Goal: Task Accomplishment & Management: Complete application form

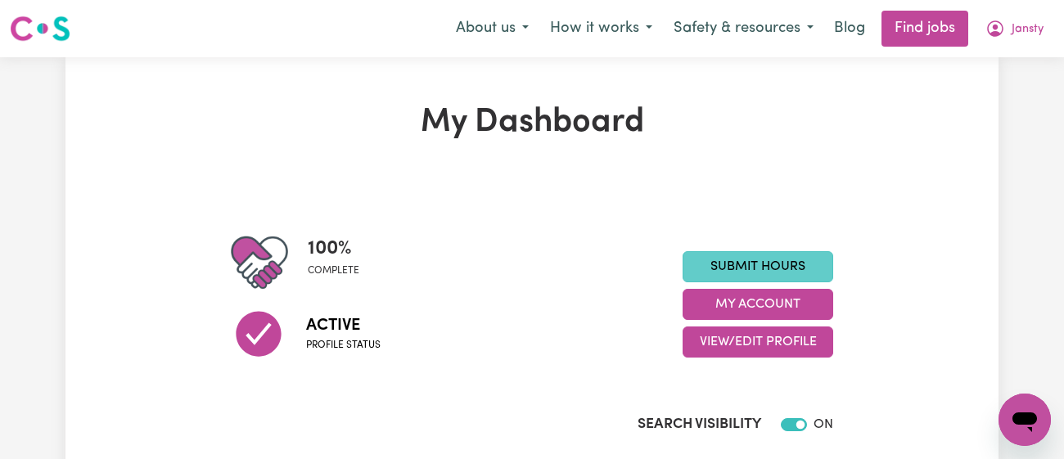
click at [721, 258] on link "Submit Hours" at bounding box center [758, 266] width 151 height 31
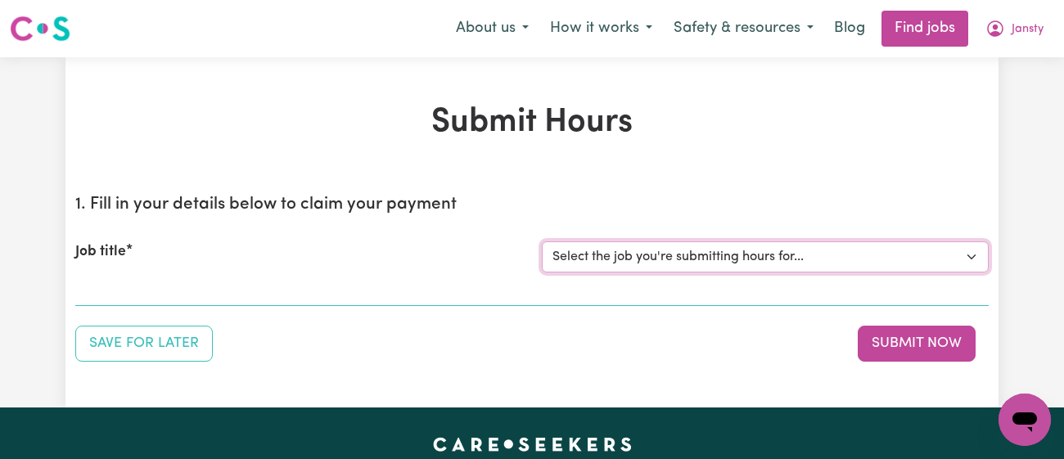
click at [732, 244] on select "Select the job you're submitting hours for... [[PERSON_NAME]] [DEMOGRAPHIC_DATA…" at bounding box center [765, 257] width 447 height 31
select select "13218"
click at [542, 242] on select "Select the job you're submitting hours for... [[PERSON_NAME]] [DEMOGRAPHIC_DATA…" at bounding box center [765, 257] width 447 height 31
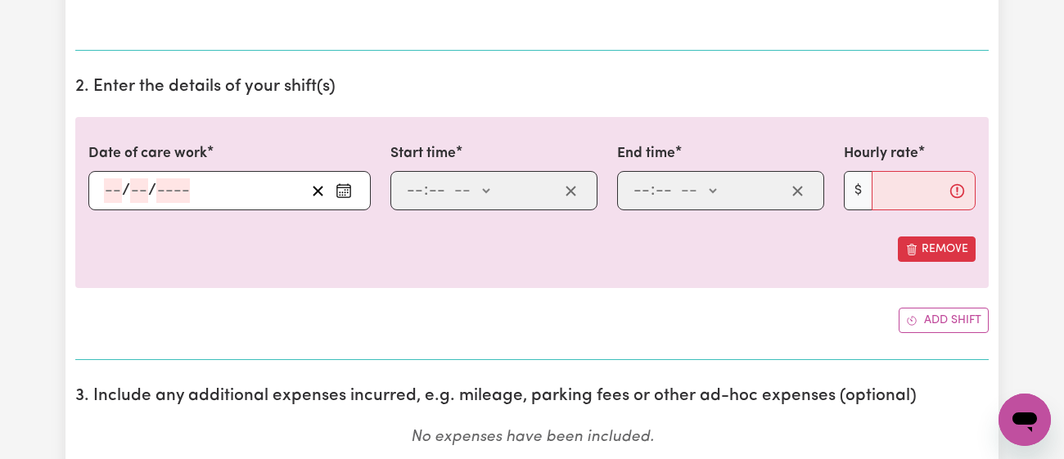
scroll to position [529, 0]
click at [348, 195] on icon "Enter the date of care work" at bounding box center [344, 191] width 16 height 16
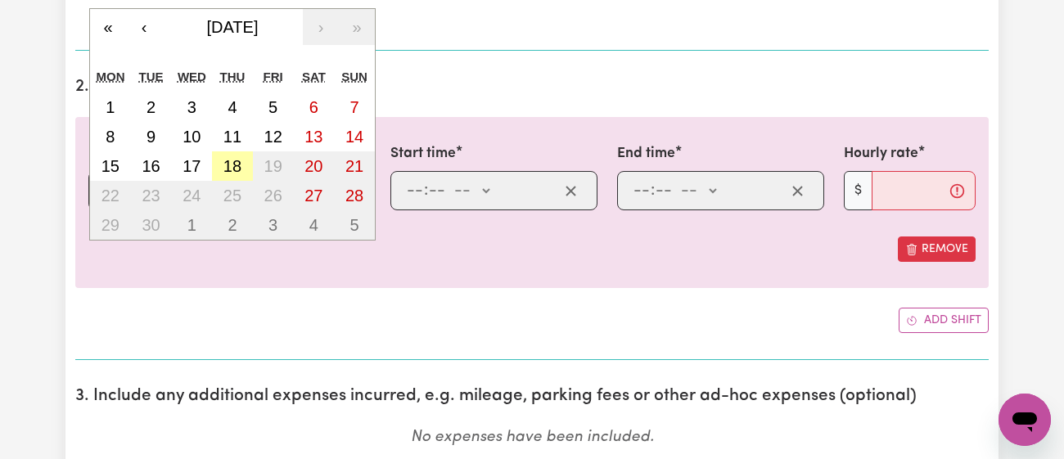
click at [220, 157] on button "18" at bounding box center [232, 165] width 41 height 29
type input "[DATE]"
type input "18"
type input "9"
type input "2025"
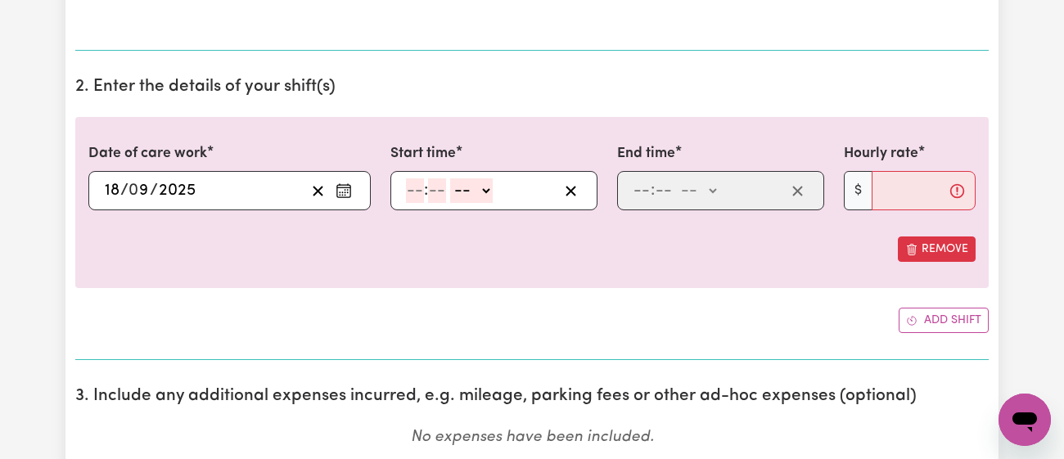
click at [422, 194] on input "number" at bounding box center [415, 190] width 18 height 25
type input "2"
type input "30"
click at [481, 186] on select "-- am pm" at bounding box center [466, 190] width 43 height 25
select select "pm"
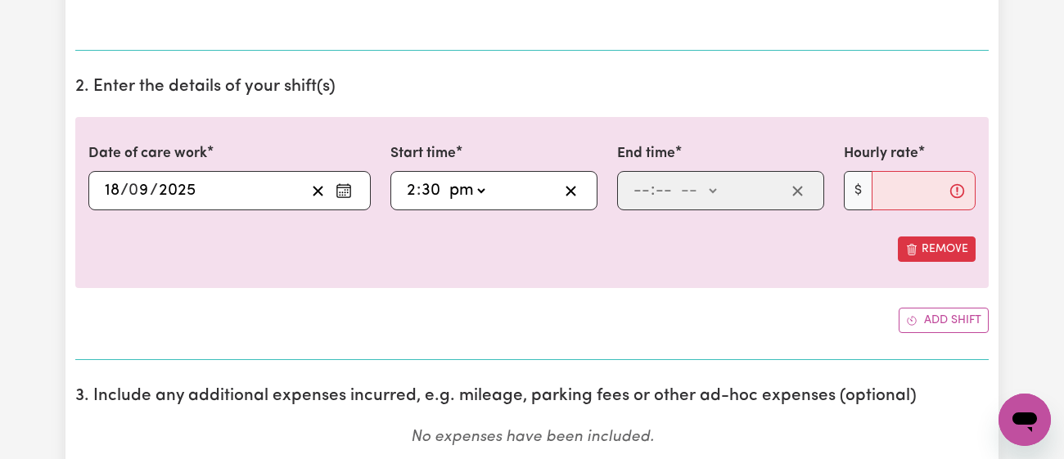
click at [445, 178] on select "-- am pm" at bounding box center [466, 190] width 43 height 25
type input "14:30"
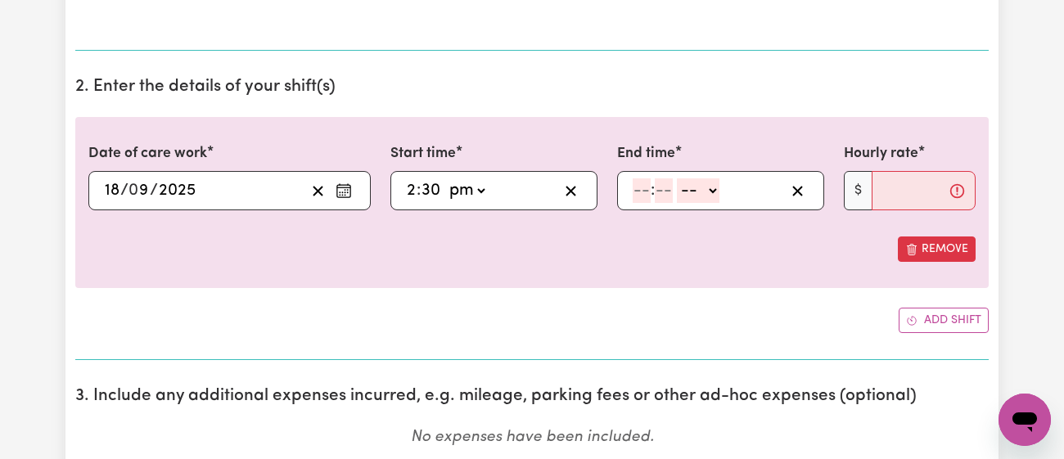
click at [643, 194] on input "number" at bounding box center [642, 190] width 18 height 25
type input "3"
type input "30"
click at [682, 187] on select "-- am pm" at bounding box center [693, 190] width 43 height 25
select select "pm"
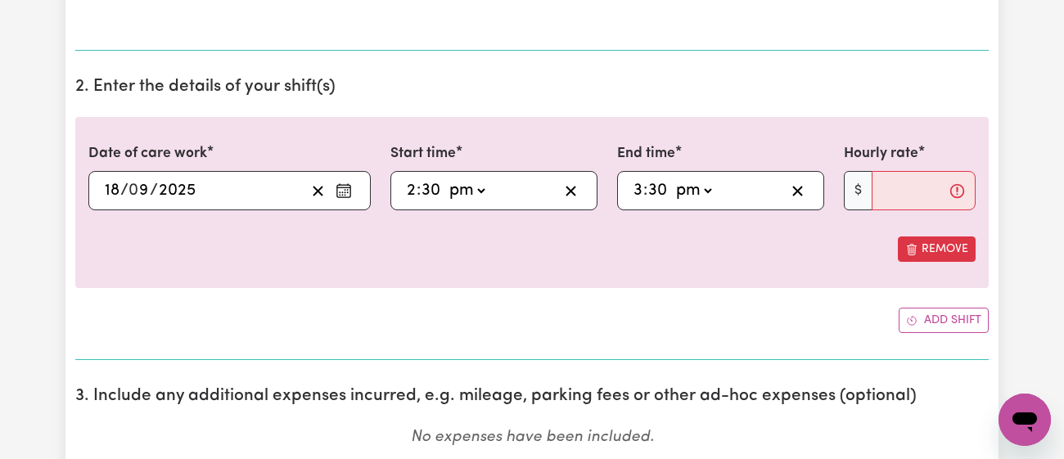
click at [672, 178] on select "-- am pm" at bounding box center [693, 190] width 43 height 25
type input "15:30"
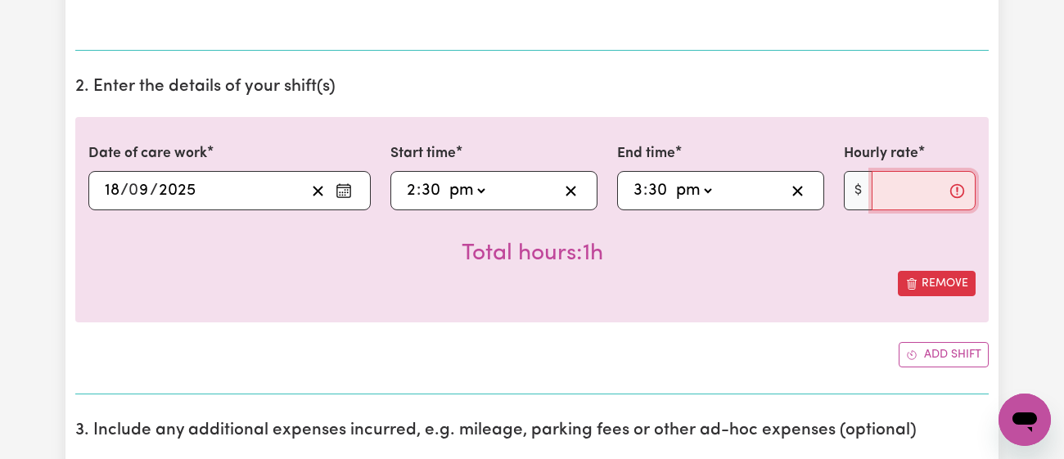
click at [888, 199] on input "Hourly rate" at bounding box center [924, 190] width 104 height 39
type input "42"
click at [648, 280] on div "Remove" at bounding box center [532, 283] width 888 height 25
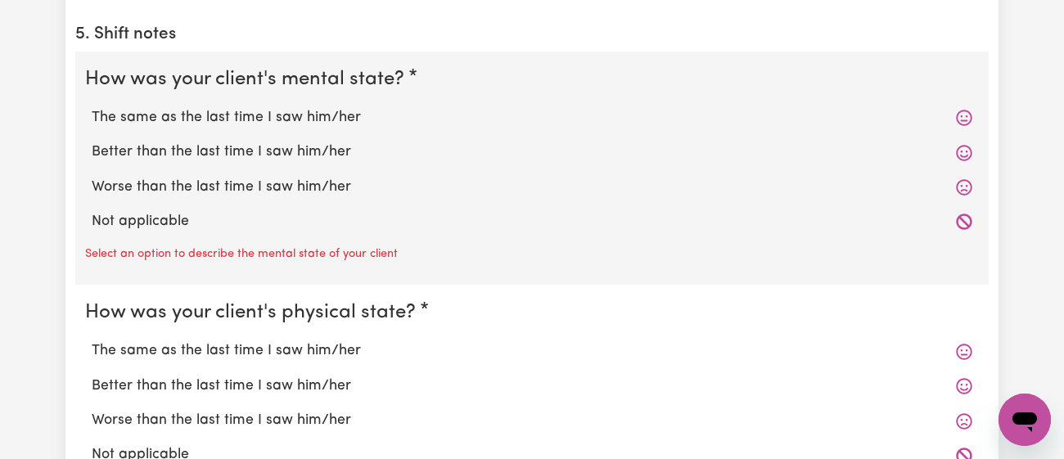
scroll to position [1320, 0]
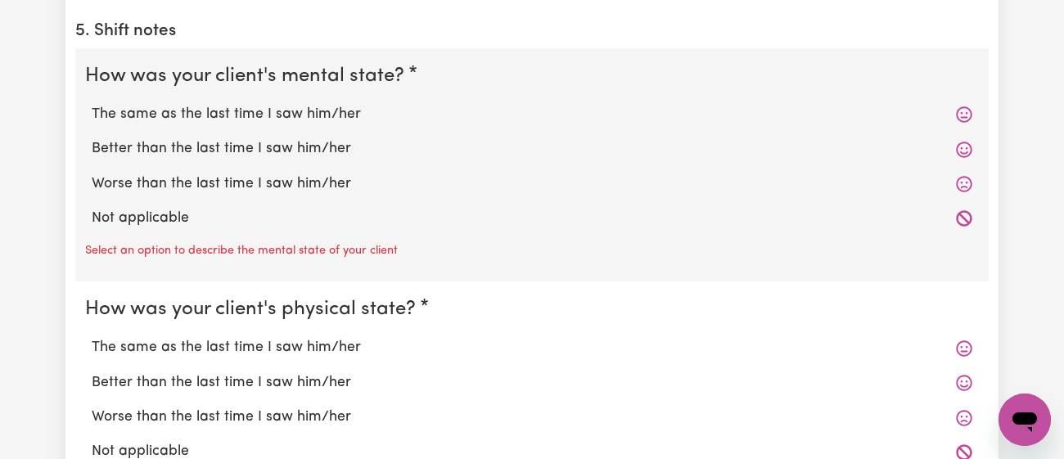
click at [315, 153] on label "Better than the last time I saw him/her" at bounding box center [532, 148] width 881 height 21
click at [92, 138] on input "Better than the last time I saw him/her" at bounding box center [91, 138] width 1 height 1
radio input "true"
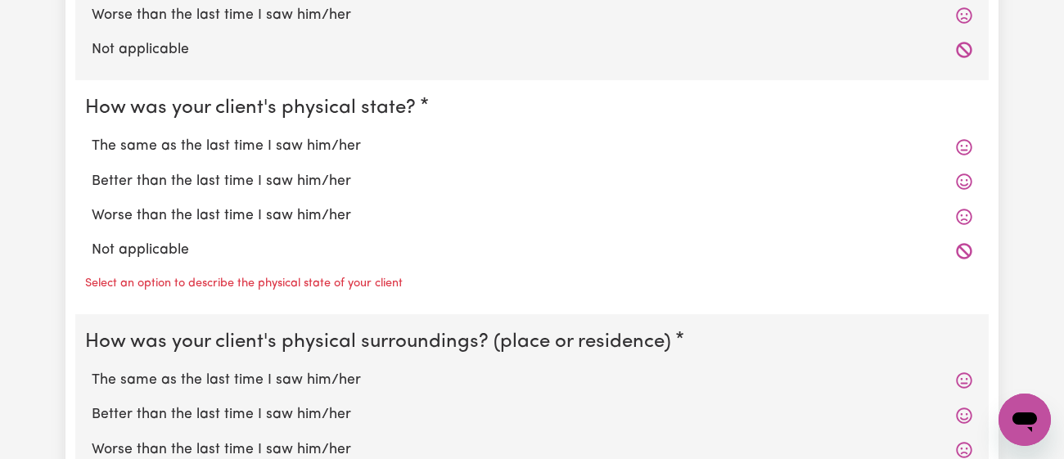
scroll to position [1489, 0]
click at [317, 145] on label "The same as the last time I saw him/her" at bounding box center [532, 145] width 881 height 21
click at [92, 135] on input "The same as the last time I saw him/her" at bounding box center [91, 134] width 1 height 1
radio input "true"
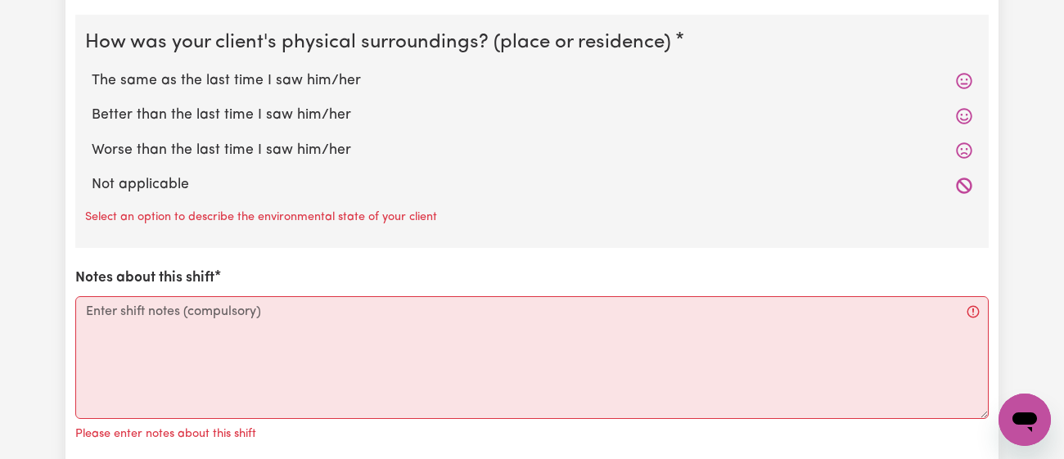
scroll to position [1756, 0]
click at [319, 107] on label "Better than the last time I saw him/her" at bounding box center [532, 114] width 881 height 21
click at [92, 104] on input "Better than the last time I saw him/her" at bounding box center [91, 103] width 1 height 1
radio input "true"
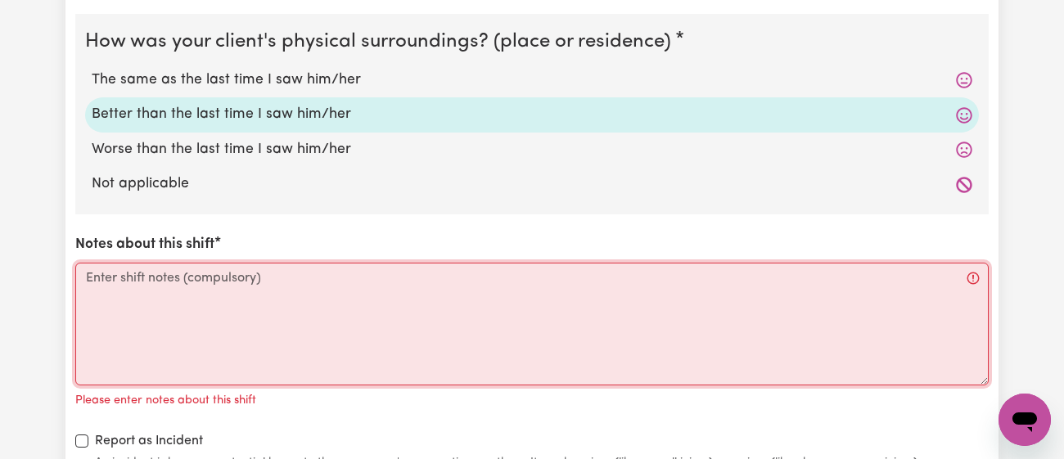
click at [347, 309] on textarea "Notes about this shift" at bounding box center [532, 324] width 914 height 123
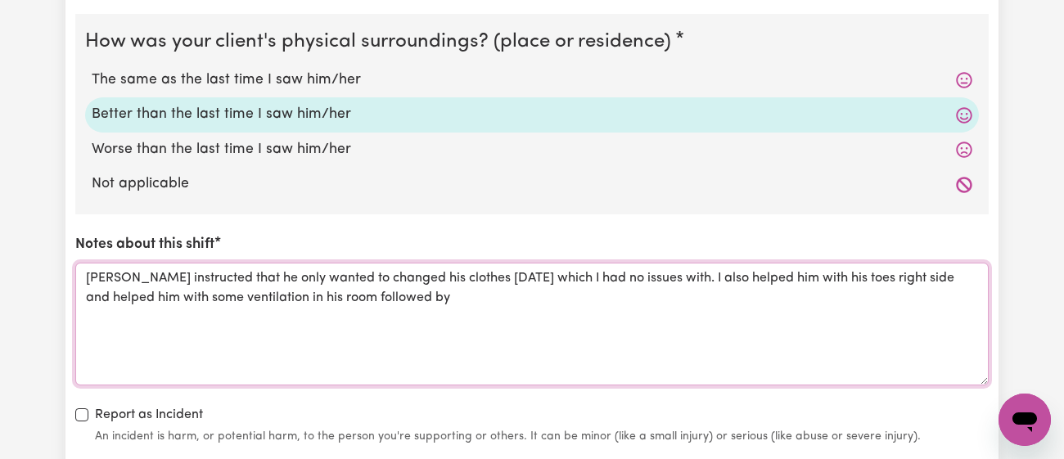
click at [807, 276] on textarea "[PERSON_NAME] instructed that he only wanted to changed his clothes [DATE] whic…" at bounding box center [532, 324] width 914 height 123
click at [712, 295] on textarea "[PERSON_NAME] instructed that he only wanted to changed his clothes [DATE] whic…" at bounding box center [532, 324] width 914 height 123
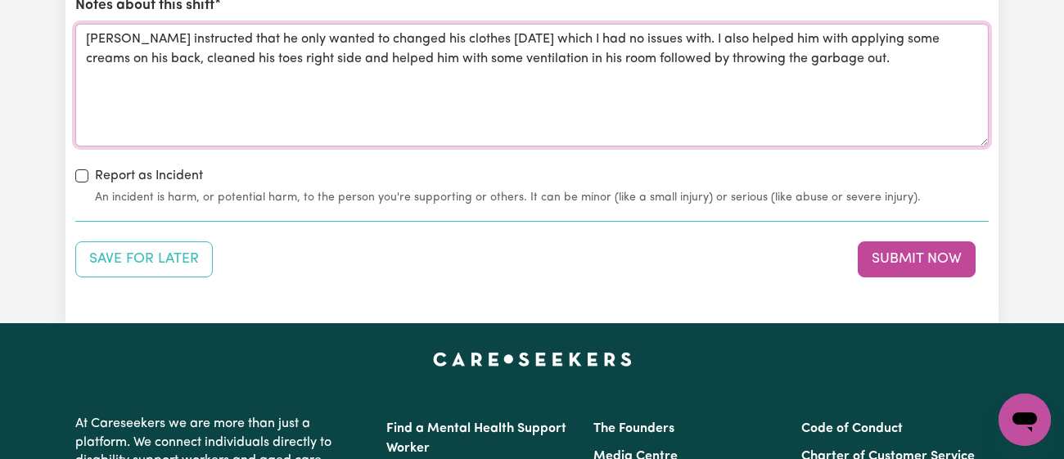
scroll to position [1995, 0]
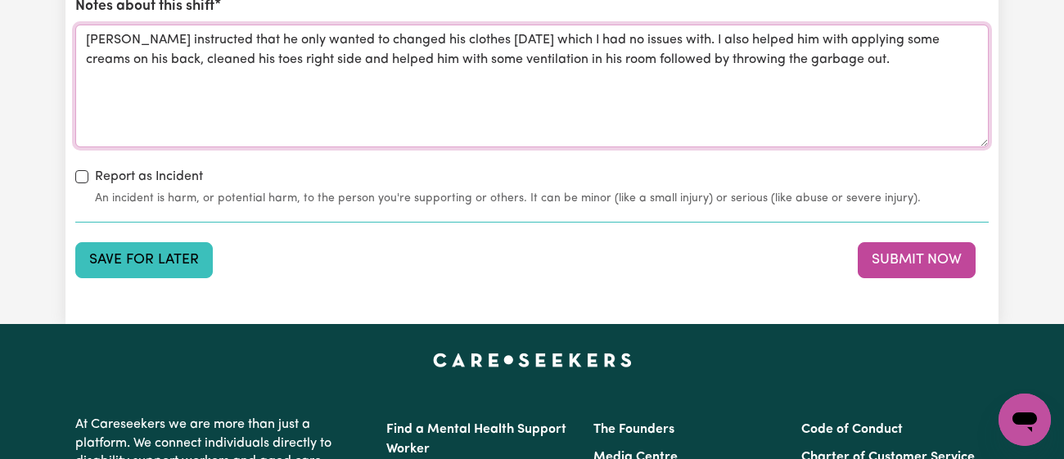
type textarea "[PERSON_NAME] instructed that he only wanted to changed his clothes [DATE] whic…"
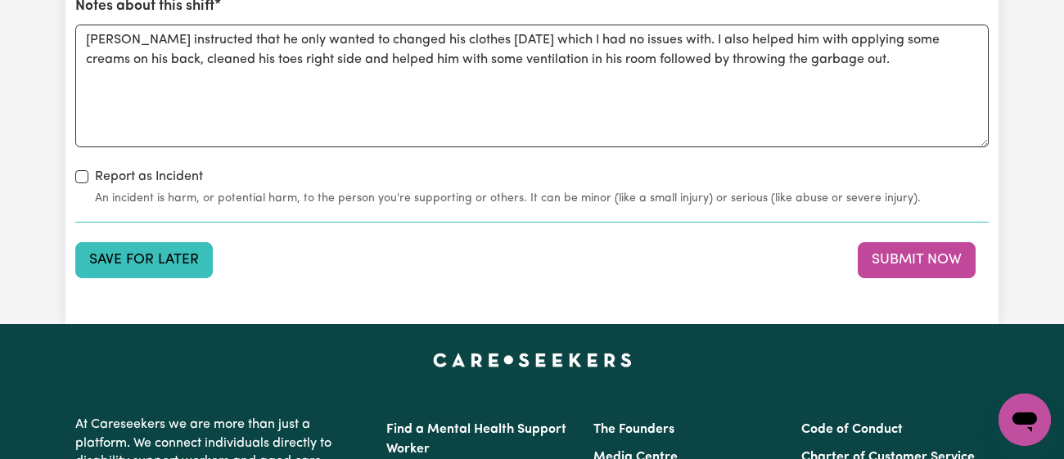
click at [156, 261] on button "Save for Later" at bounding box center [144, 260] width 138 height 36
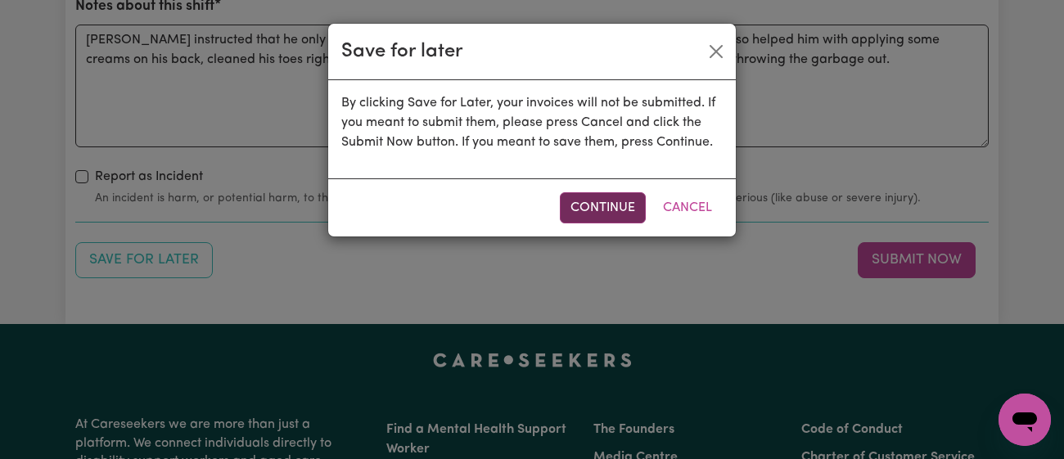
click at [594, 203] on button "Continue" at bounding box center [603, 207] width 86 height 31
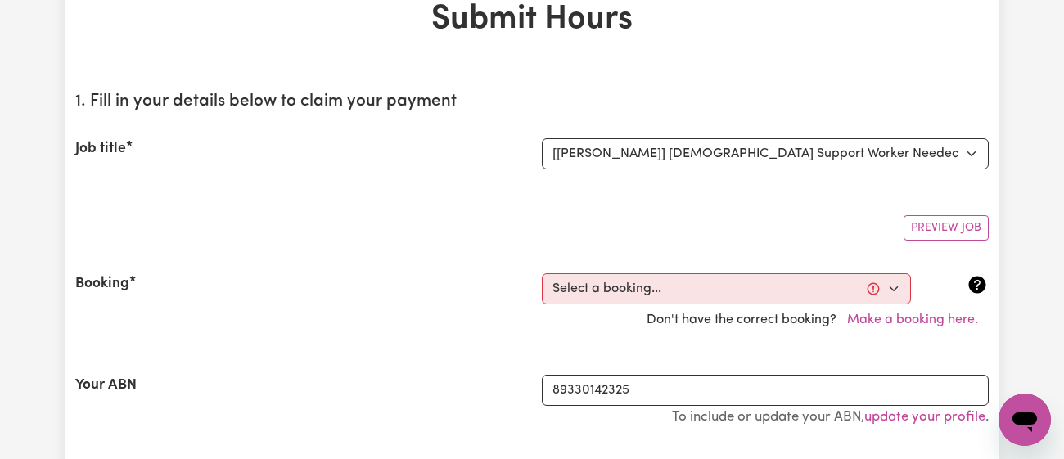
scroll to position [0, 0]
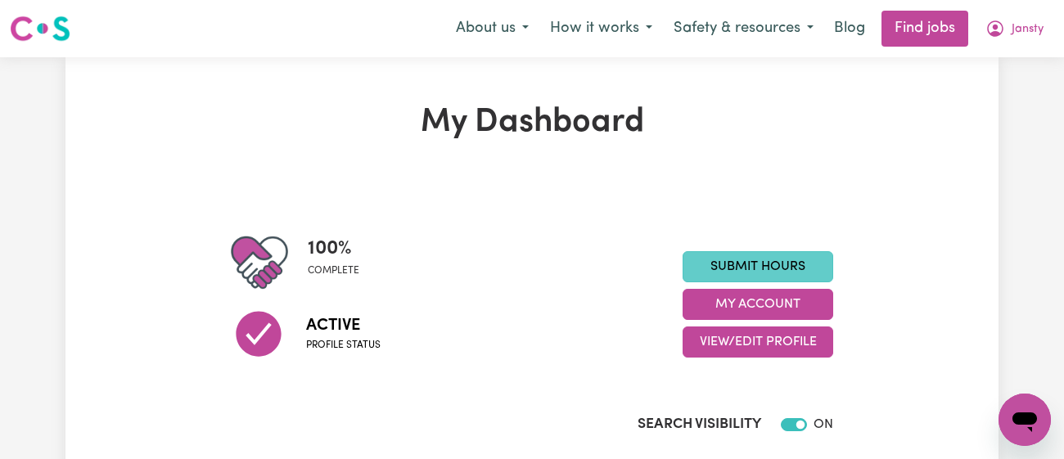
click at [770, 267] on link "Submit Hours" at bounding box center [758, 266] width 151 height 31
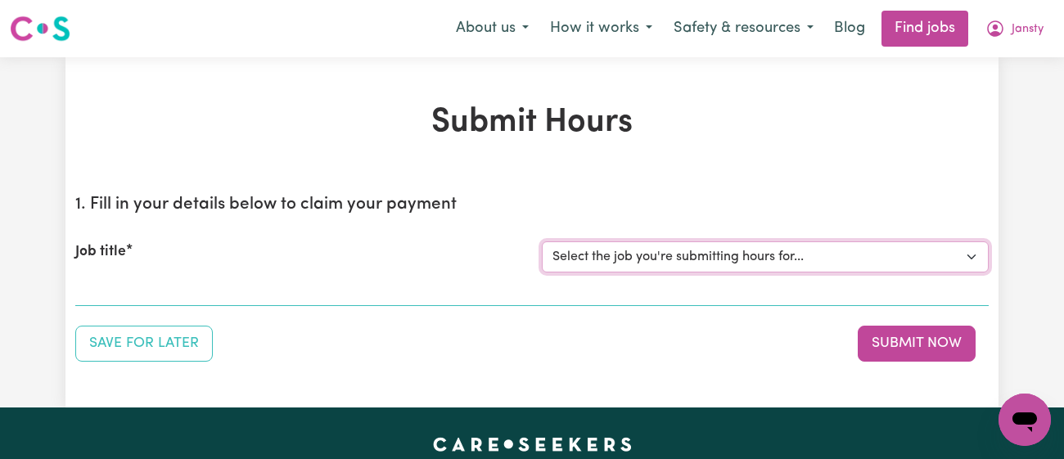
click at [770, 267] on select "Select the job you're submitting hours for... [[PERSON_NAME]] [DEMOGRAPHIC_DATA…" at bounding box center [765, 257] width 447 height 31
click at [542, 242] on select "Select the job you're submitting hours for... [[PERSON_NAME]] [DEMOGRAPHIC_DATA…" at bounding box center [765, 257] width 447 height 31
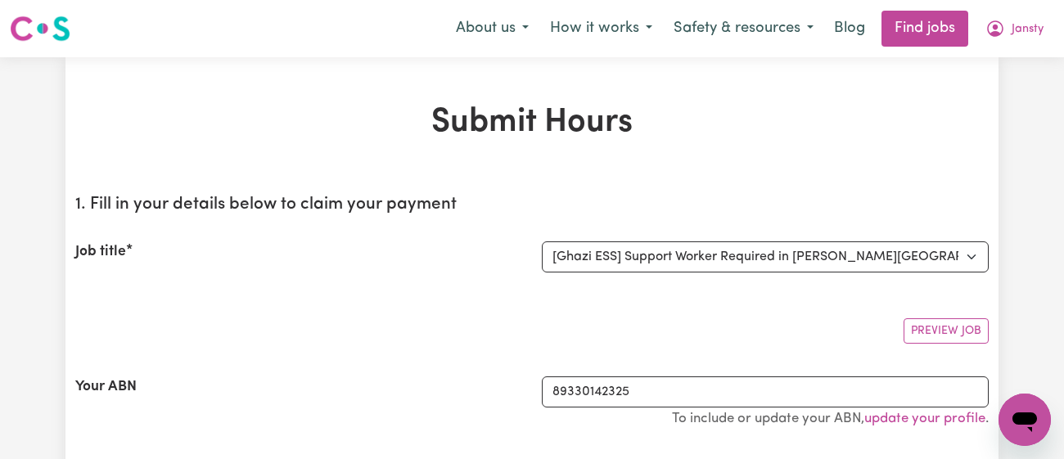
click at [638, 237] on div "Job title Select the job you're submitting hours for... [[PERSON_NAME]] [DEMOGR…" at bounding box center [532, 257] width 914 height 70
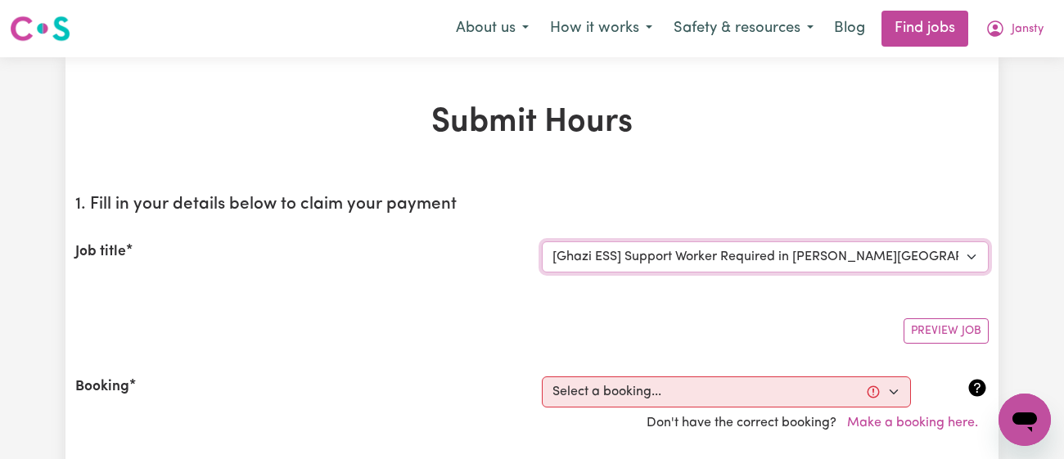
click at [619, 259] on select "Select the job you're submitting hours for... [[PERSON_NAME]] [DEMOGRAPHIC_DATA…" at bounding box center [765, 257] width 447 height 31
select select "8504"
click at [542, 242] on select "Select the job you're submitting hours for... [[PERSON_NAME]] [DEMOGRAPHIC_DATA…" at bounding box center [765, 257] width 447 height 31
click at [465, 359] on div "Booking Select a booking... [DATE] 11:00am to 01:00pm (RECURRING) [DATE] 11:00a…" at bounding box center [532, 408] width 914 height 102
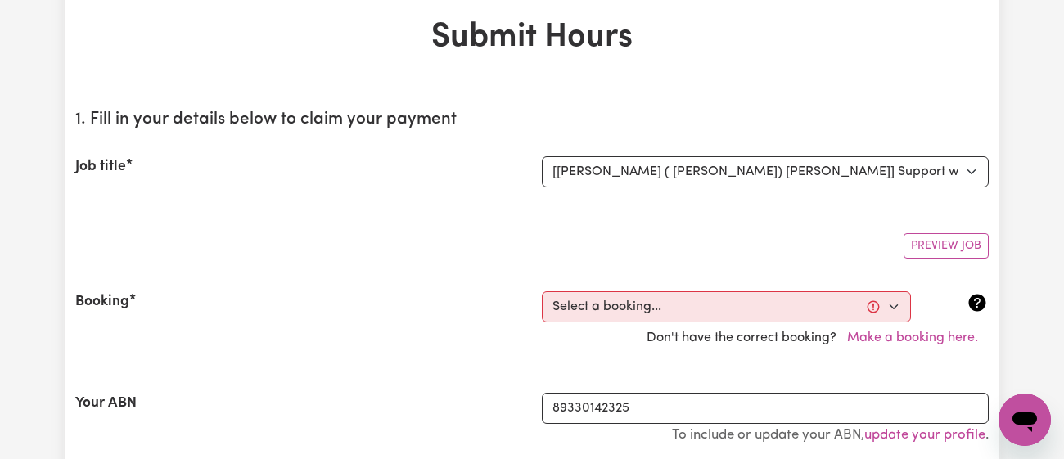
scroll to position [87, 0]
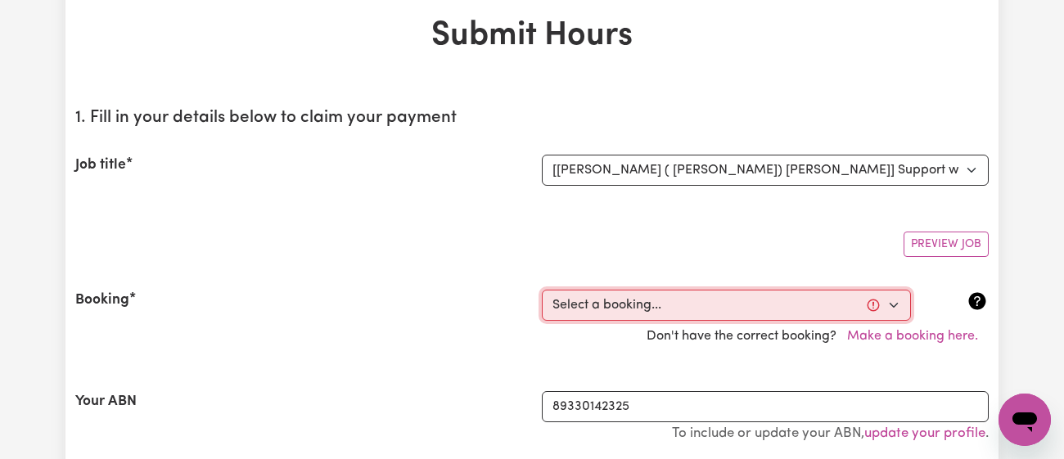
click at [603, 291] on select "Select a booking... Thu, August 21, 2025 - 01:00pm to 02:30pm (RECURRING) Thu, …" at bounding box center [726, 305] width 369 height 31
select select "350645"
click at [542, 290] on select "Select a booking... Thu, August 21, 2025 - 01:00pm to 02:30pm (RECURRING) Thu, …" at bounding box center [726, 305] width 369 height 31
type input "[DATE]"
type input "18"
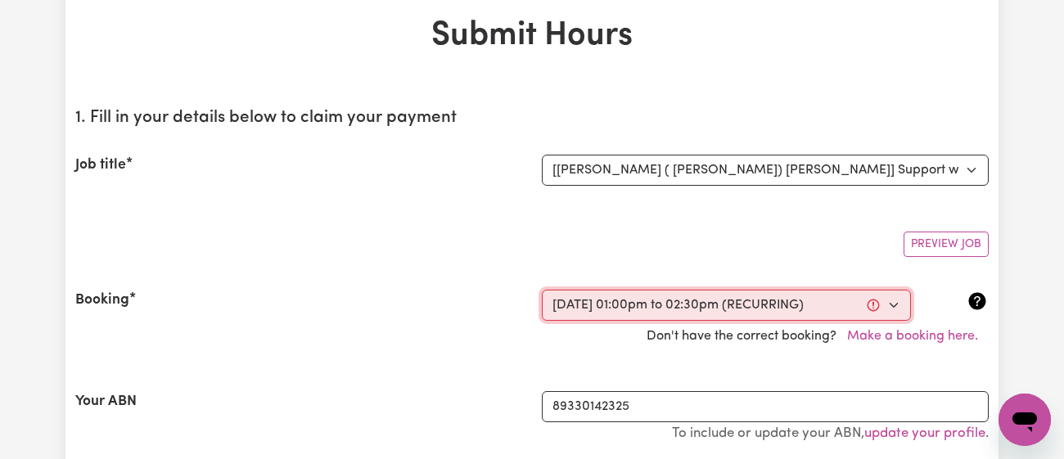
type input "9"
type input "2025"
type input "13:00"
type input "1"
type input "0"
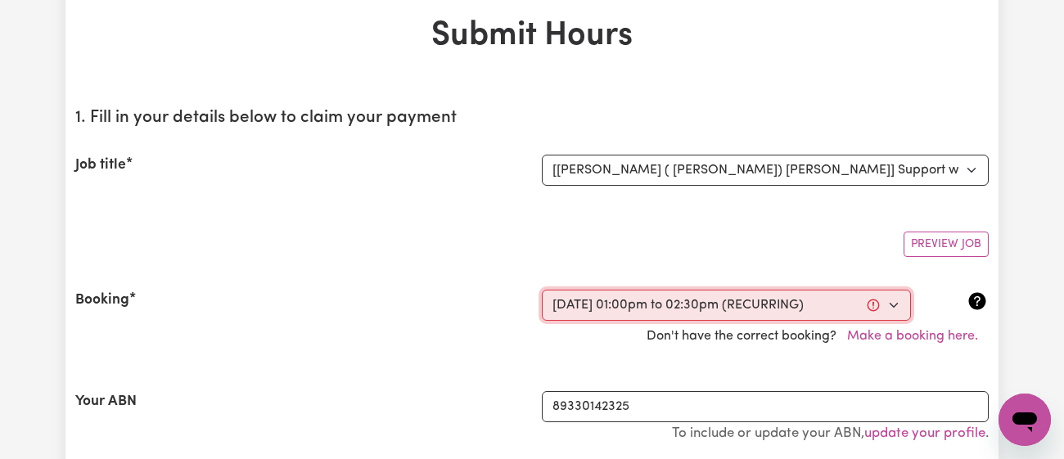
select select "pm"
type input "14:30"
type input "2"
type input "30"
select select "pm"
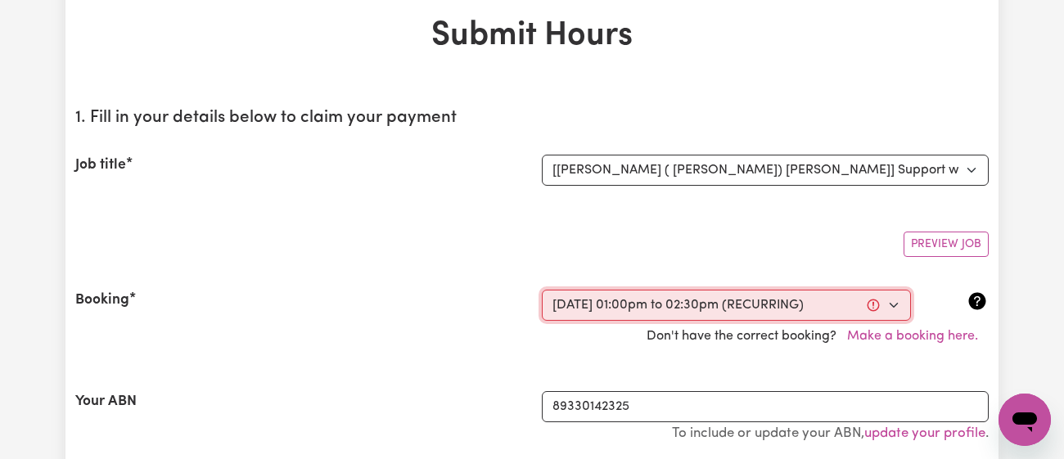
select select "41.75-Weekday"
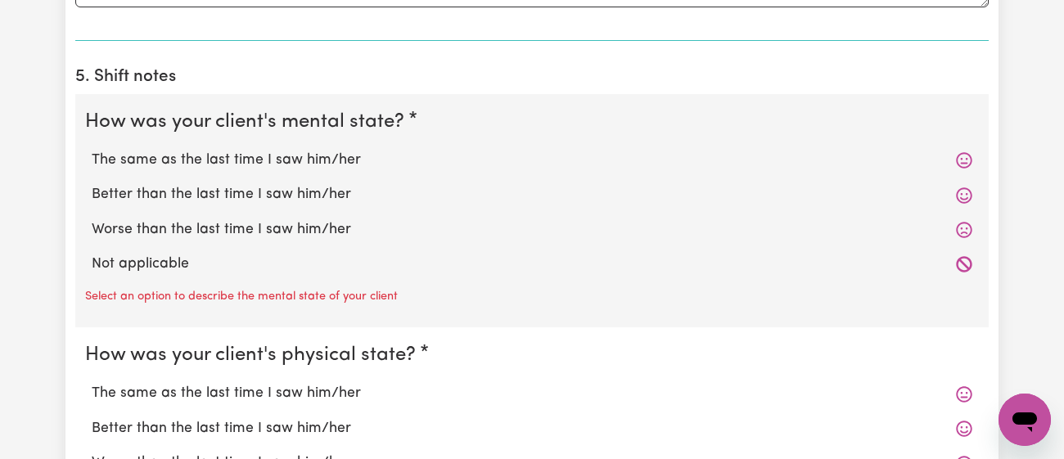
scroll to position [1275, 0]
click at [269, 192] on label "Better than the last time I saw him/her" at bounding box center [532, 193] width 881 height 21
click at [92, 183] on input "Better than the last time I saw him/her" at bounding box center [91, 183] width 1 height 1
radio input "true"
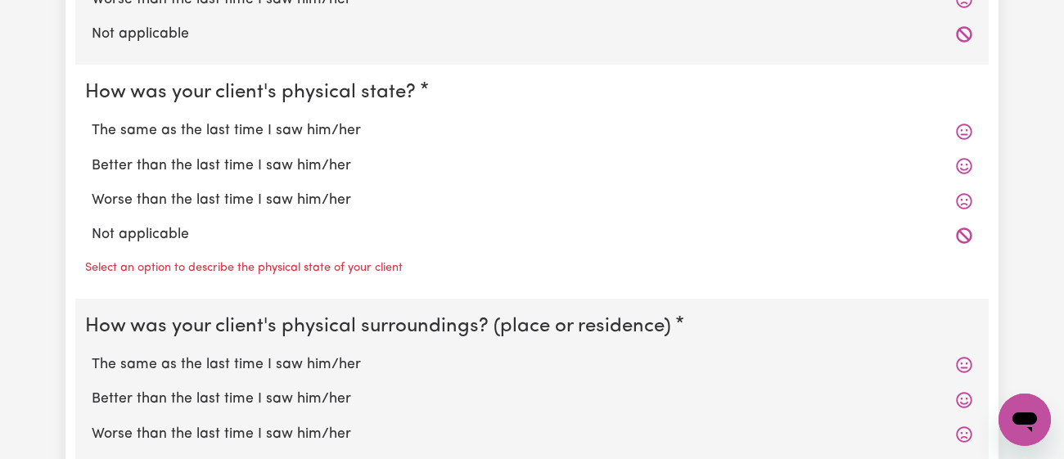
scroll to position [1502, 0]
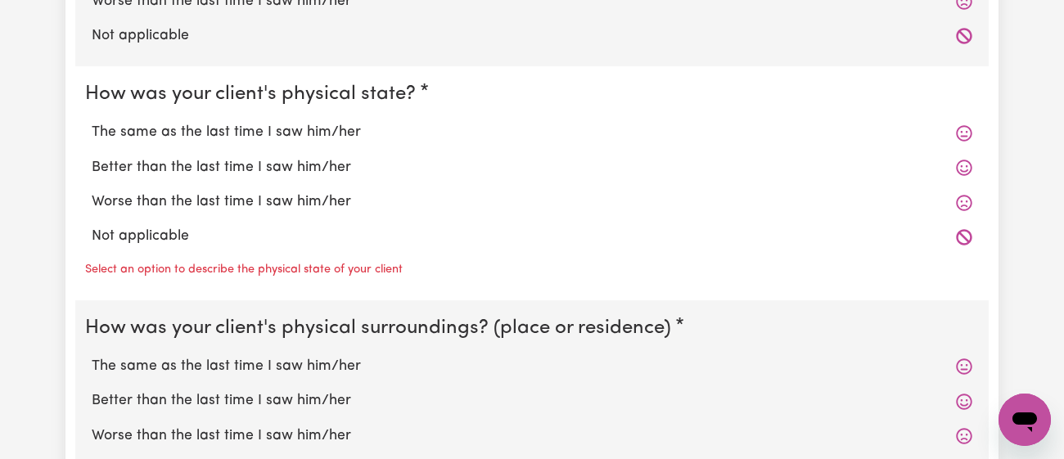
click at [276, 157] on label "Better than the last time I saw him/her" at bounding box center [532, 167] width 881 height 21
click at [92, 157] on input "Better than the last time I saw him/her" at bounding box center [91, 156] width 1 height 1
radio input "true"
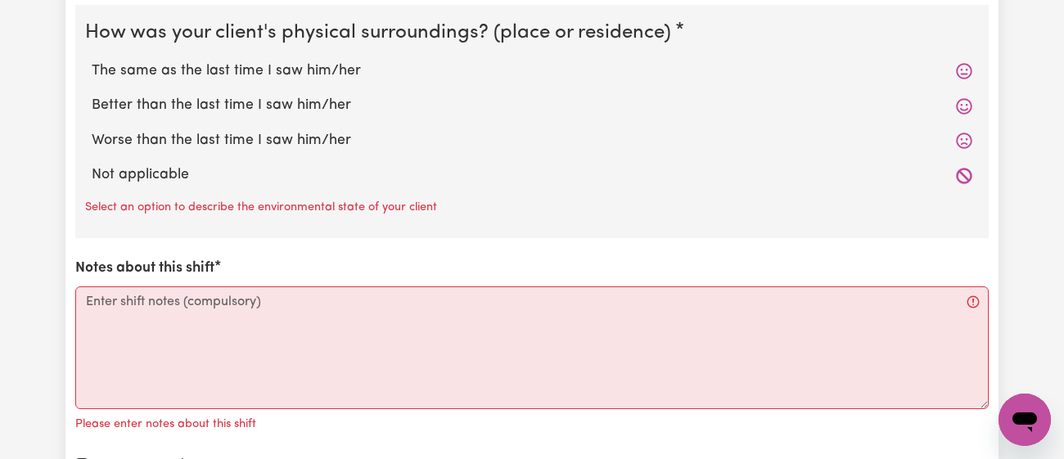
scroll to position [1766, 0]
click at [281, 97] on label "Better than the last time I saw him/her" at bounding box center [532, 104] width 881 height 21
click at [92, 94] on input "Better than the last time I saw him/her" at bounding box center [91, 93] width 1 height 1
radio input "true"
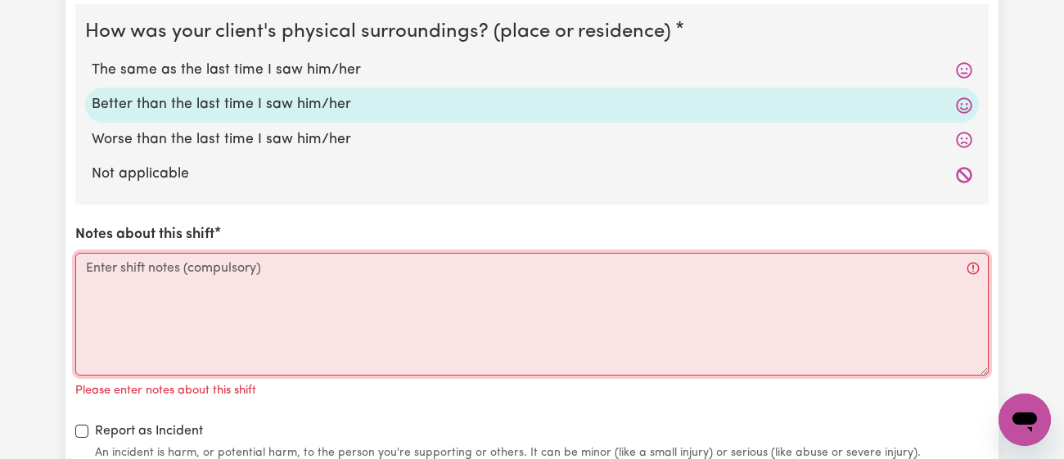
click at [300, 327] on textarea "Notes about this shift" at bounding box center [532, 314] width 914 height 123
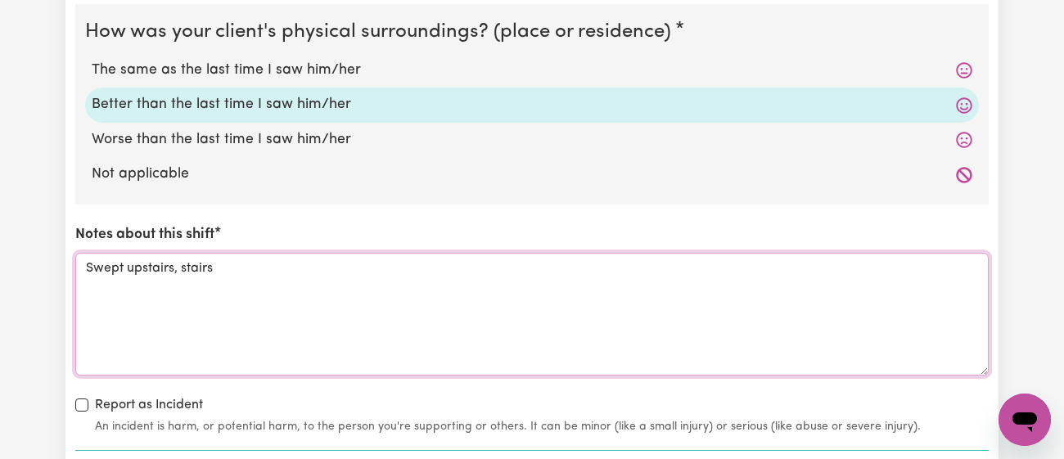
click at [183, 272] on textarea "Swept upstairs, stairs" at bounding box center [532, 314] width 914 height 123
click at [262, 273] on textarea "Swept upstairs, the stairs" at bounding box center [532, 314] width 914 height 123
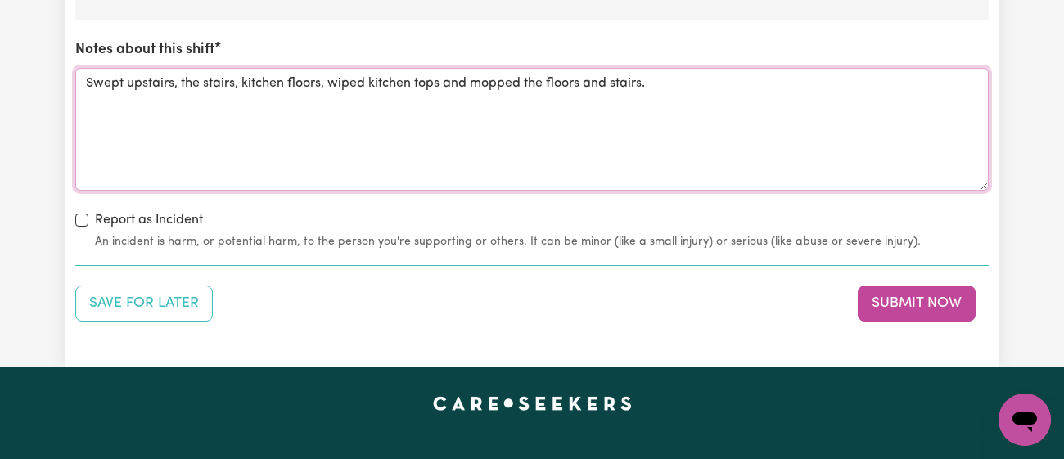
scroll to position [1951, 0]
type textarea "Swept upstairs, the stairs, kitchen floors, wiped kitchen tops and mopped the f…"
click at [175, 314] on button "Save for Later" at bounding box center [144, 304] width 138 height 36
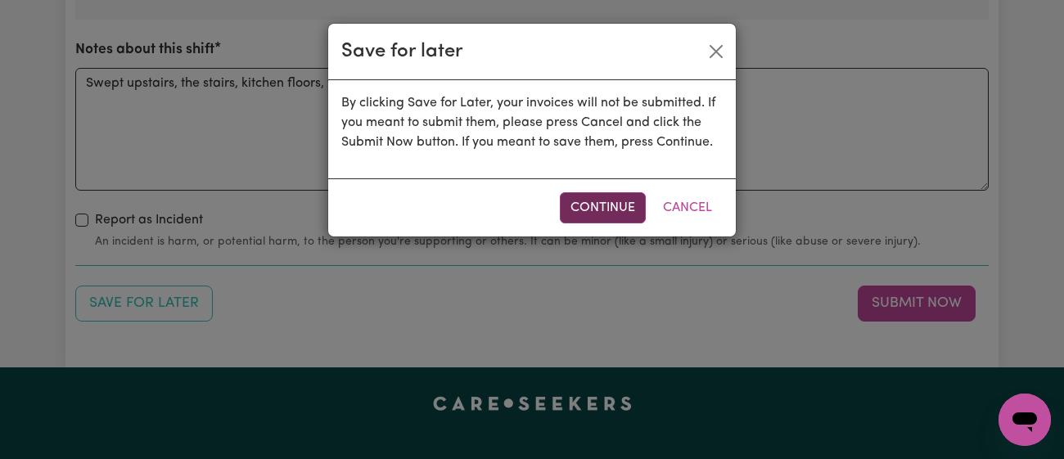
click at [560, 209] on button "Continue" at bounding box center [603, 207] width 86 height 31
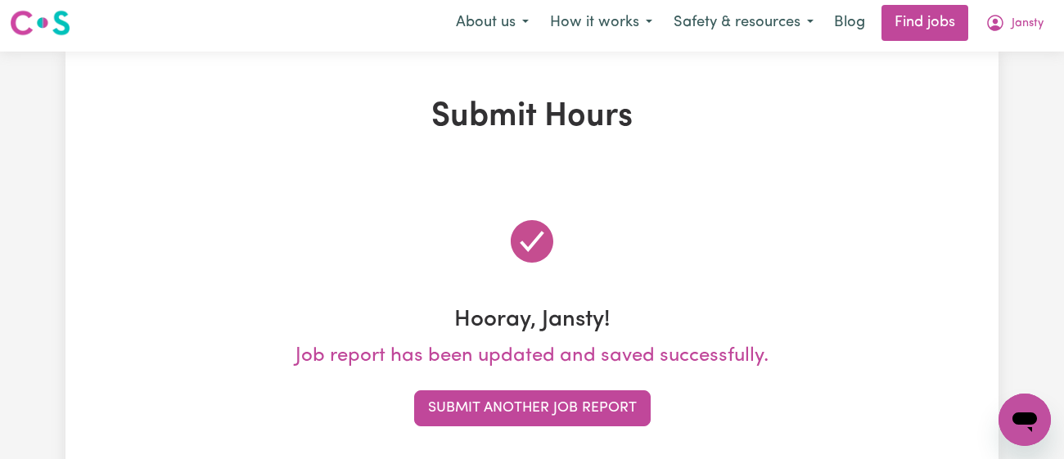
scroll to position [0, 0]
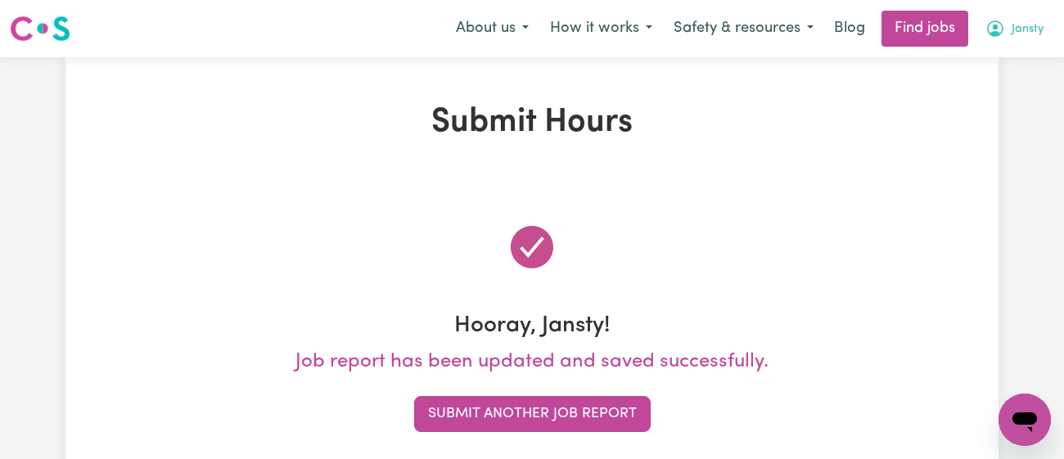
click at [1008, 29] on button "Jansty" at bounding box center [1014, 28] width 79 height 34
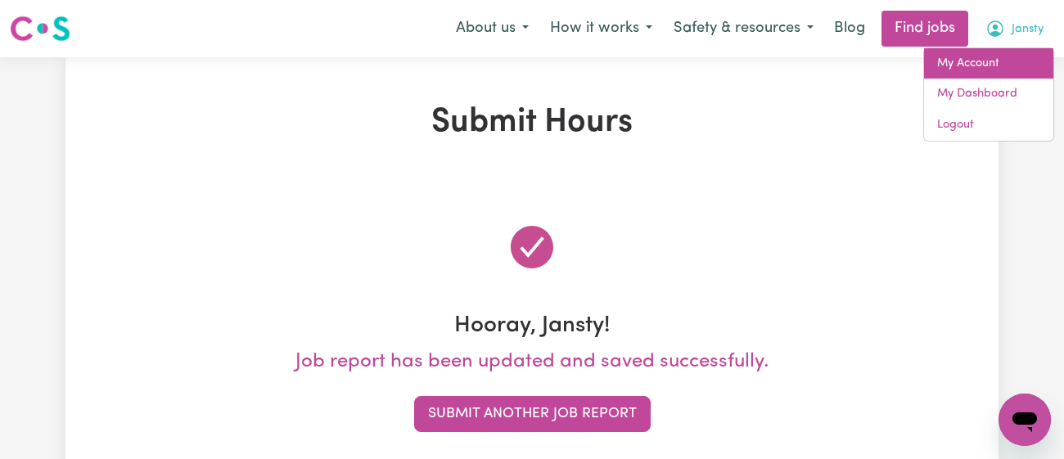
click at [985, 66] on link "My Account" at bounding box center [988, 63] width 129 height 31
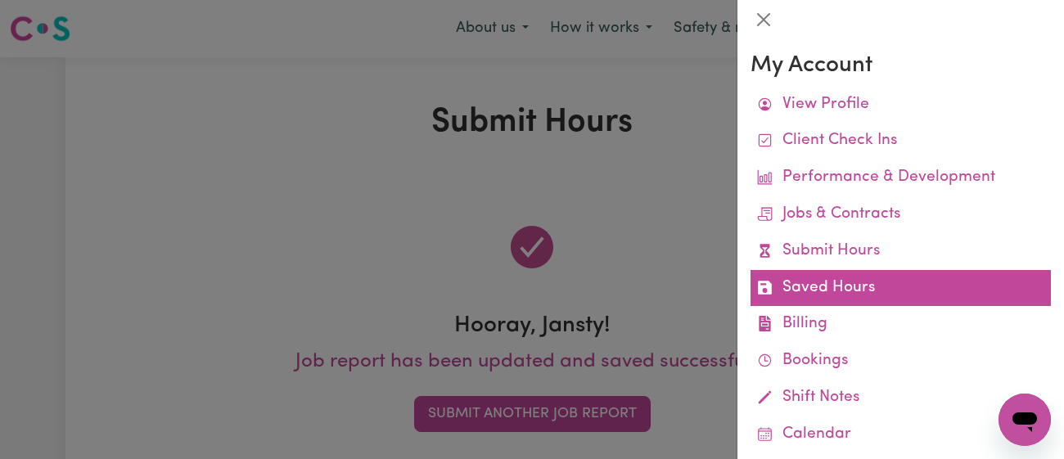
click at [884, 276] on link "Saved Hours" at bounding box center [901, 288] width 300 height 37
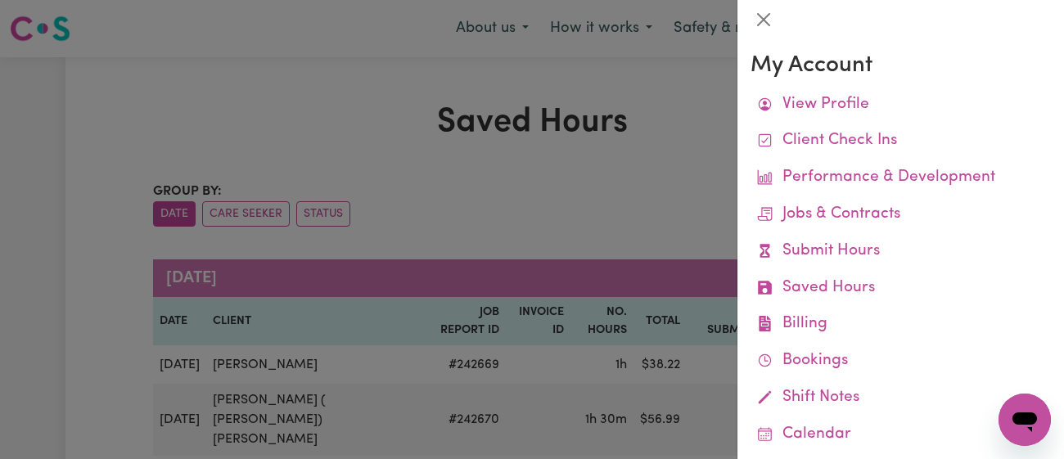
click at [694, 174] on div at bounding box center [532, 229] width 1064 height 459
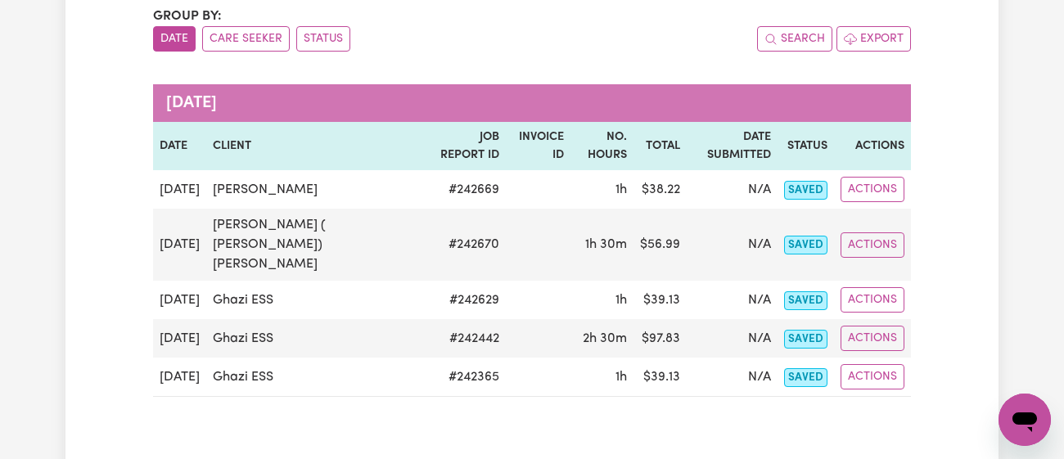
scroll to position [174, 0]
